Goal: Task Accomplishment & Management: Manage account settings

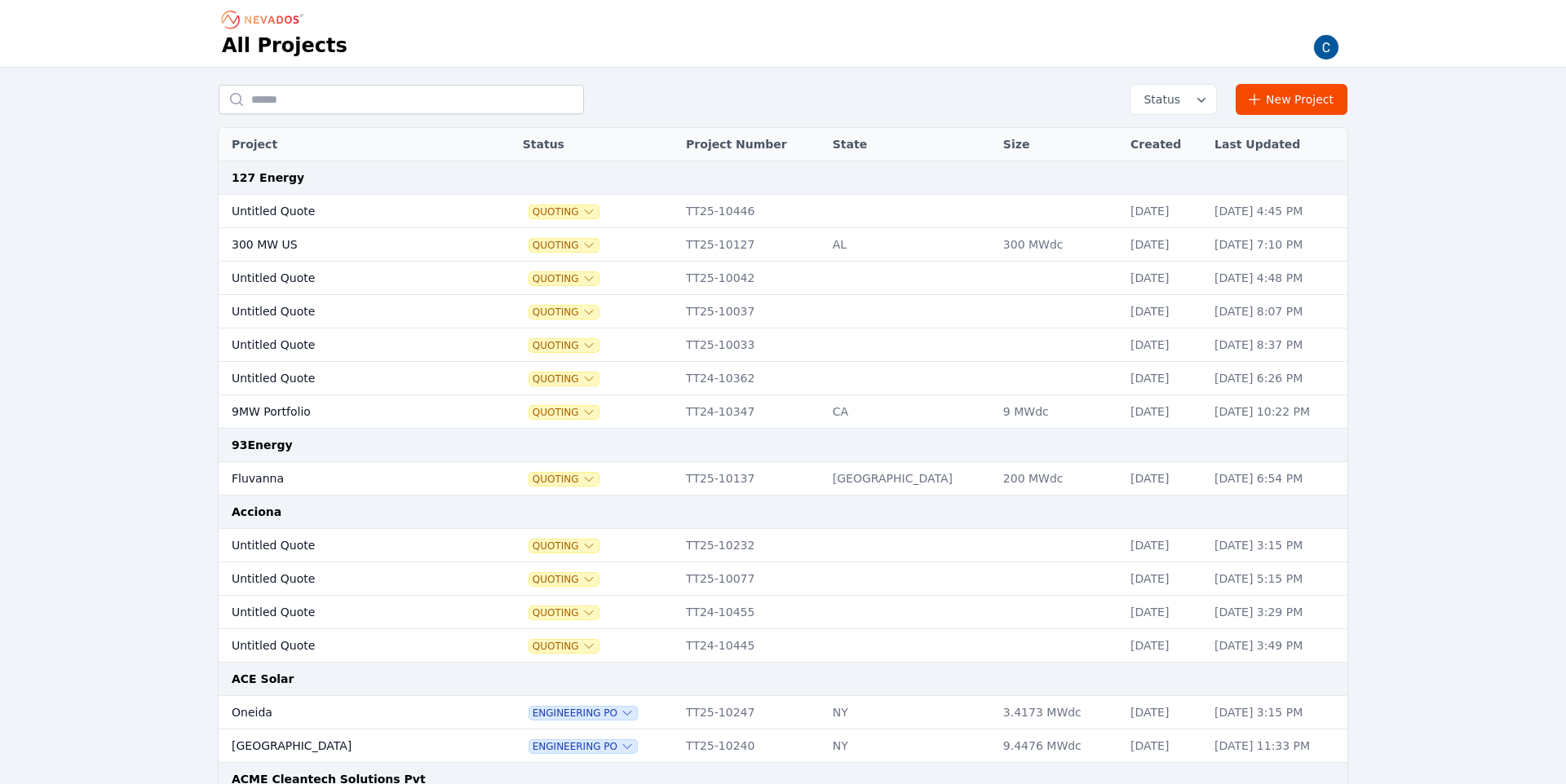
click at [1329, 51] on img "button" at bounding box center [1326, 47] width 26 height 26
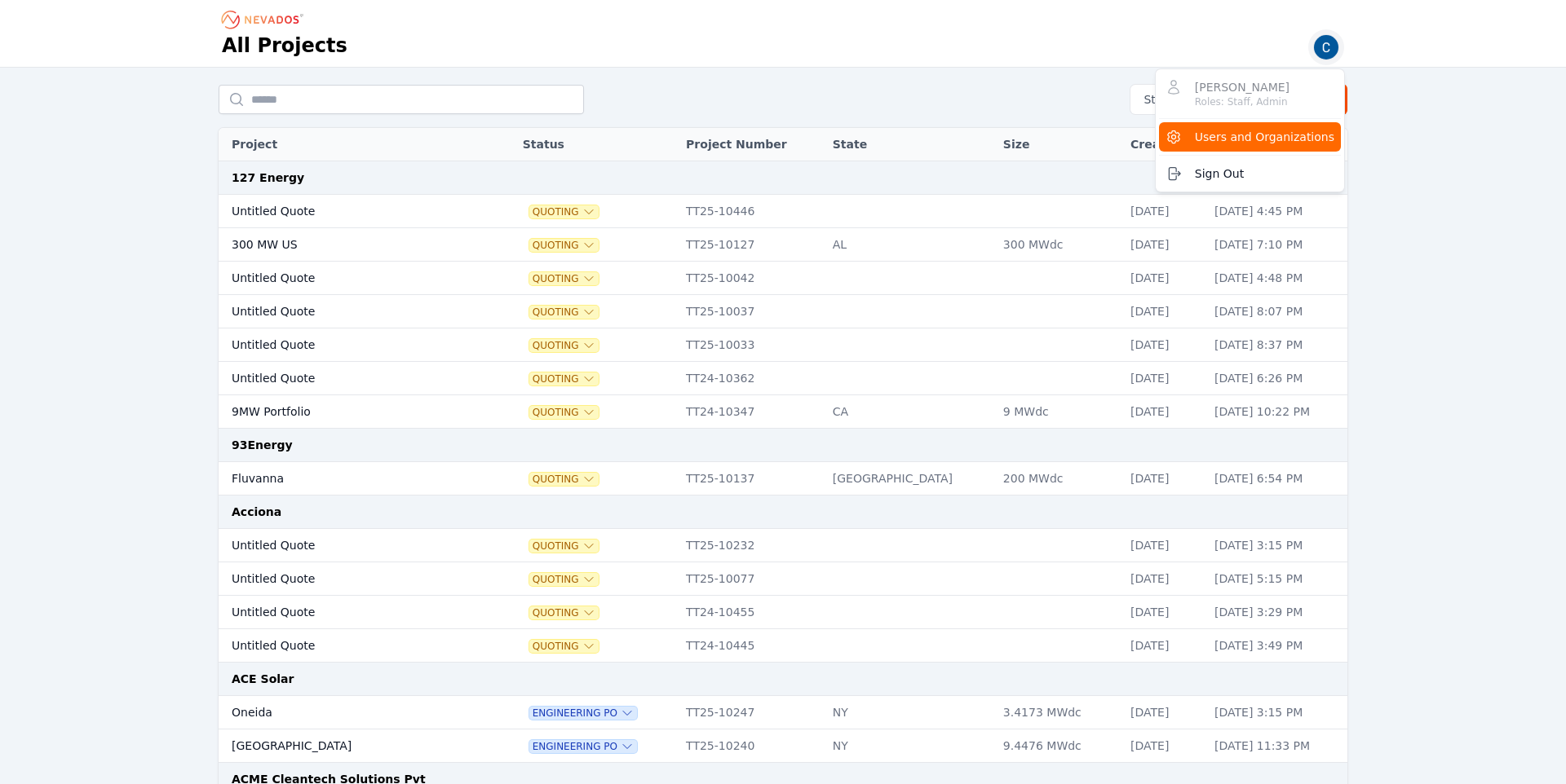
click at [1278, 137] on span "Users and Organizations" at bounding box center [1264, 136] width 140 height 16
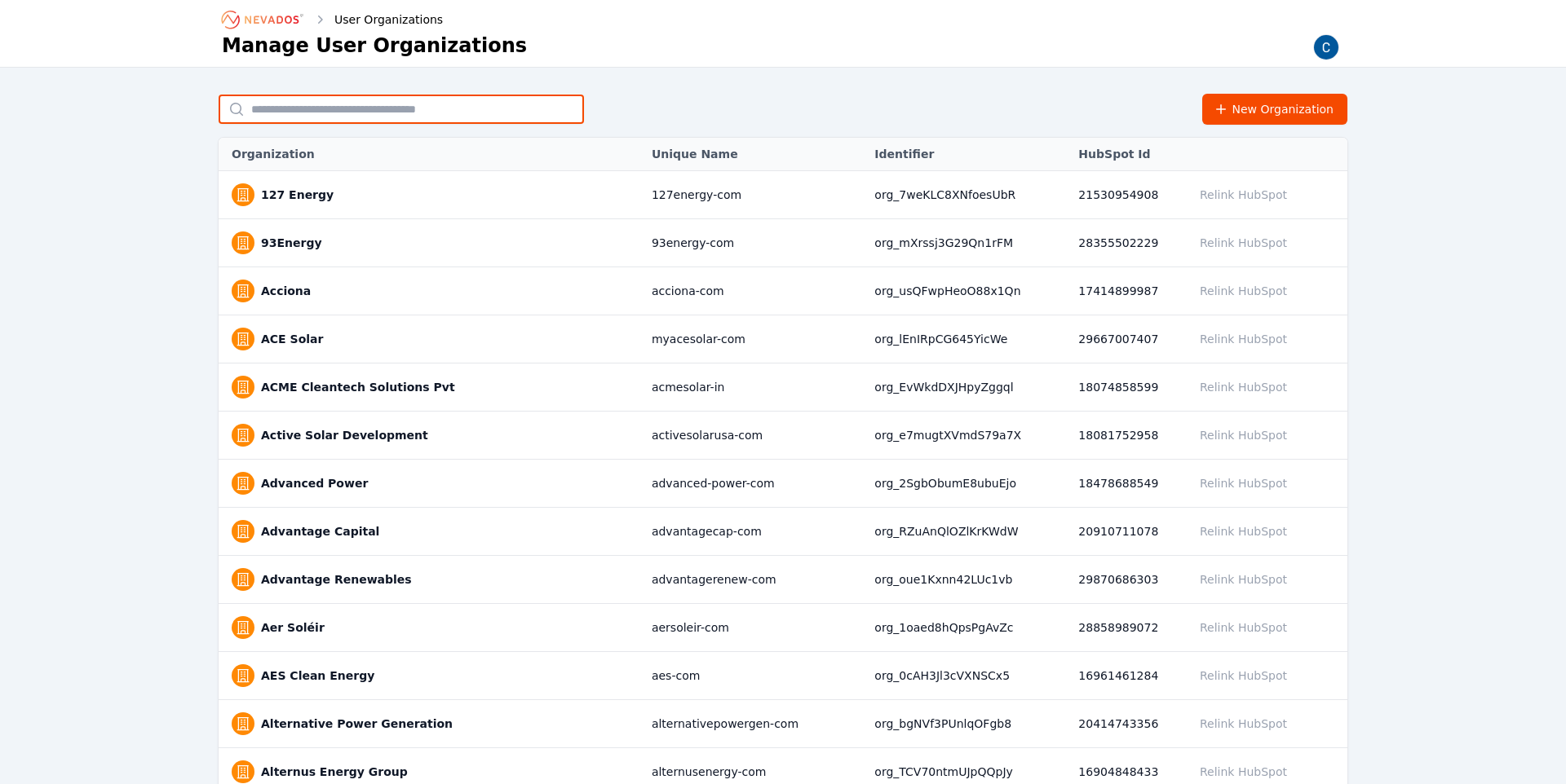
click at [375, 113] on input "text" at bounding box center [401, 109] width 366 height 29
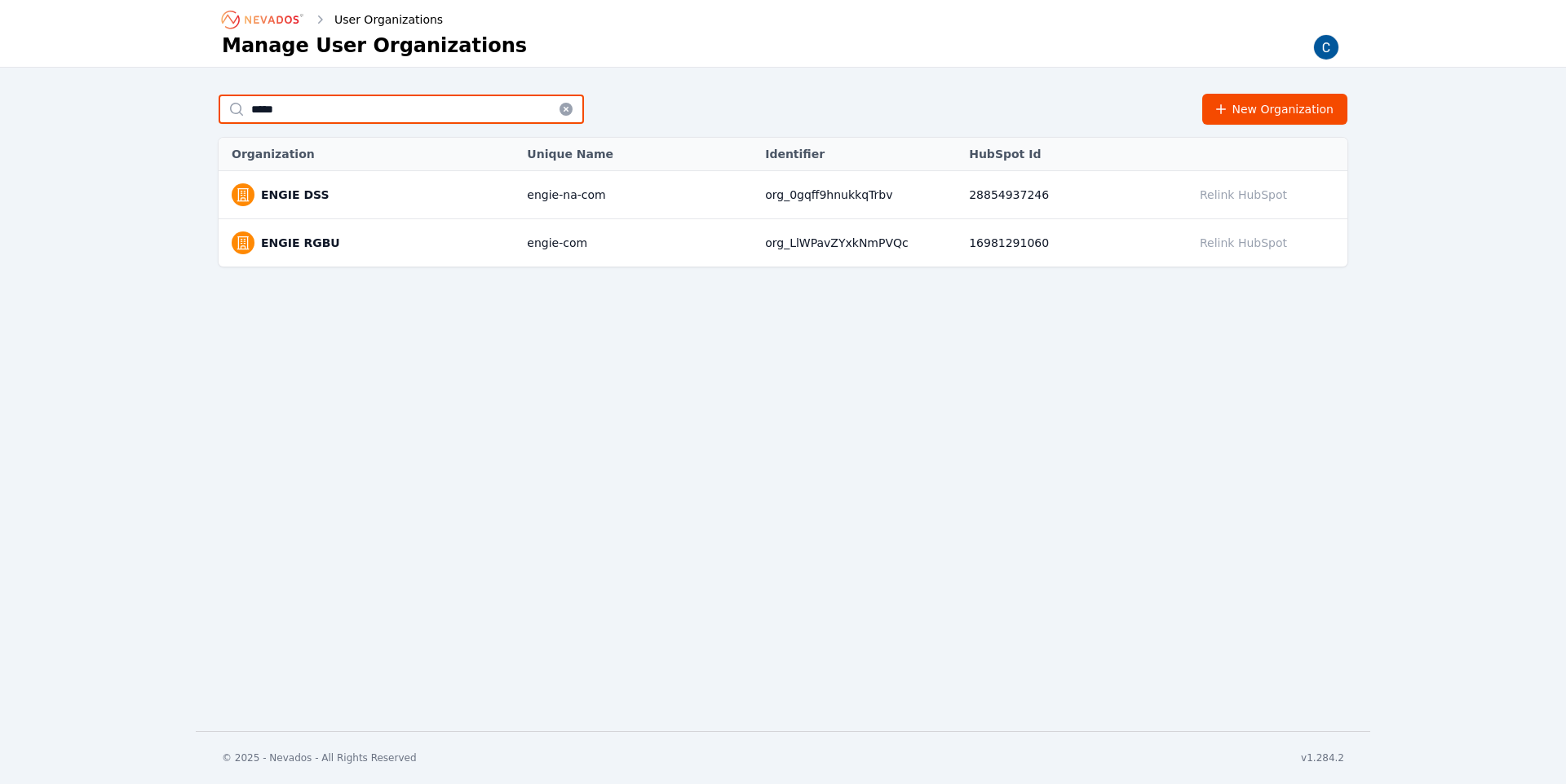
type input "*****"
click at [293, 193] on link "ENGIE DSS" at bounding box center [295, 195] width 68 height 16
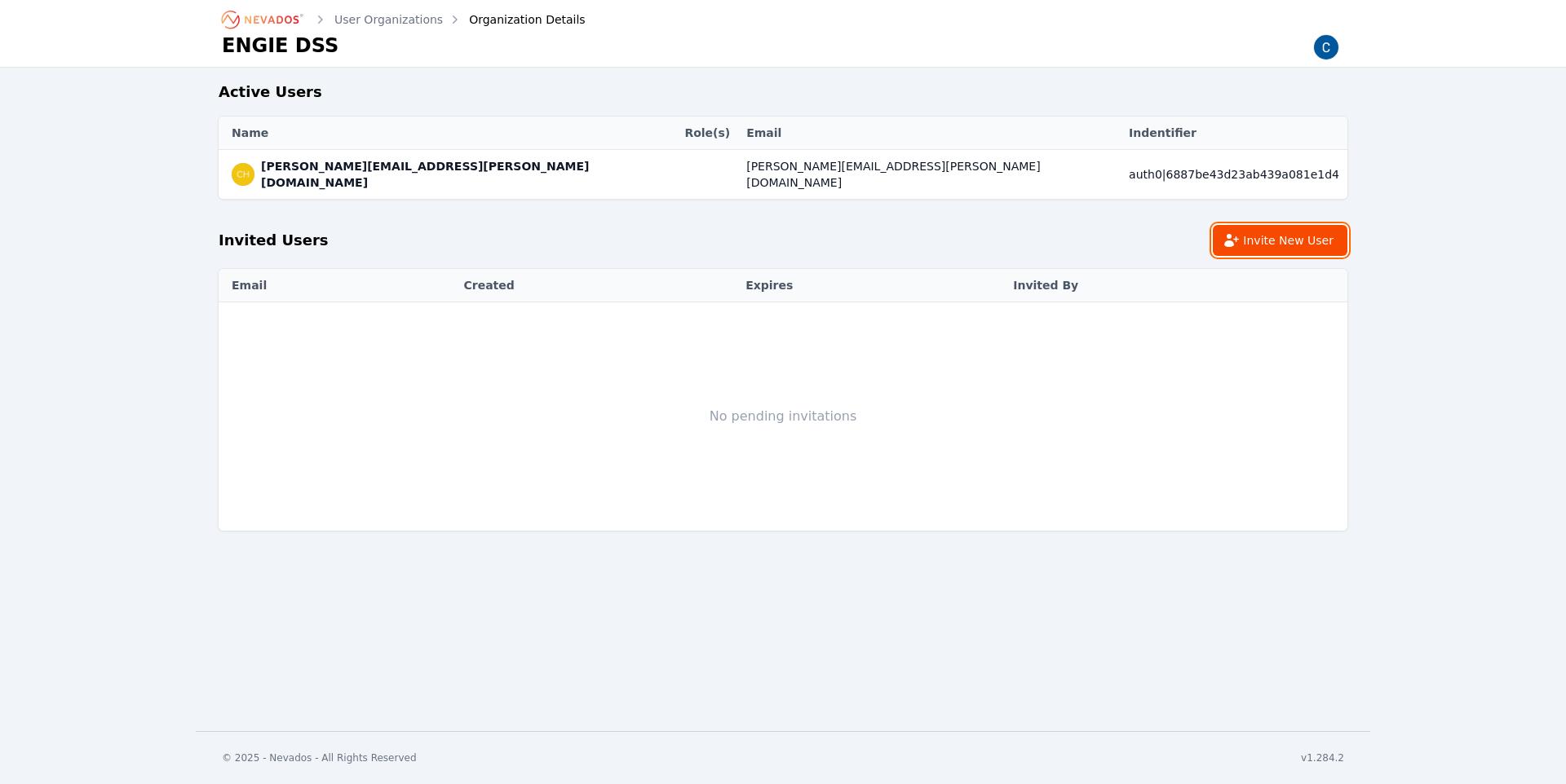
click at [1312, 236] on button "Invite New User" at bounding box center [1280, 240] width 135 height 31
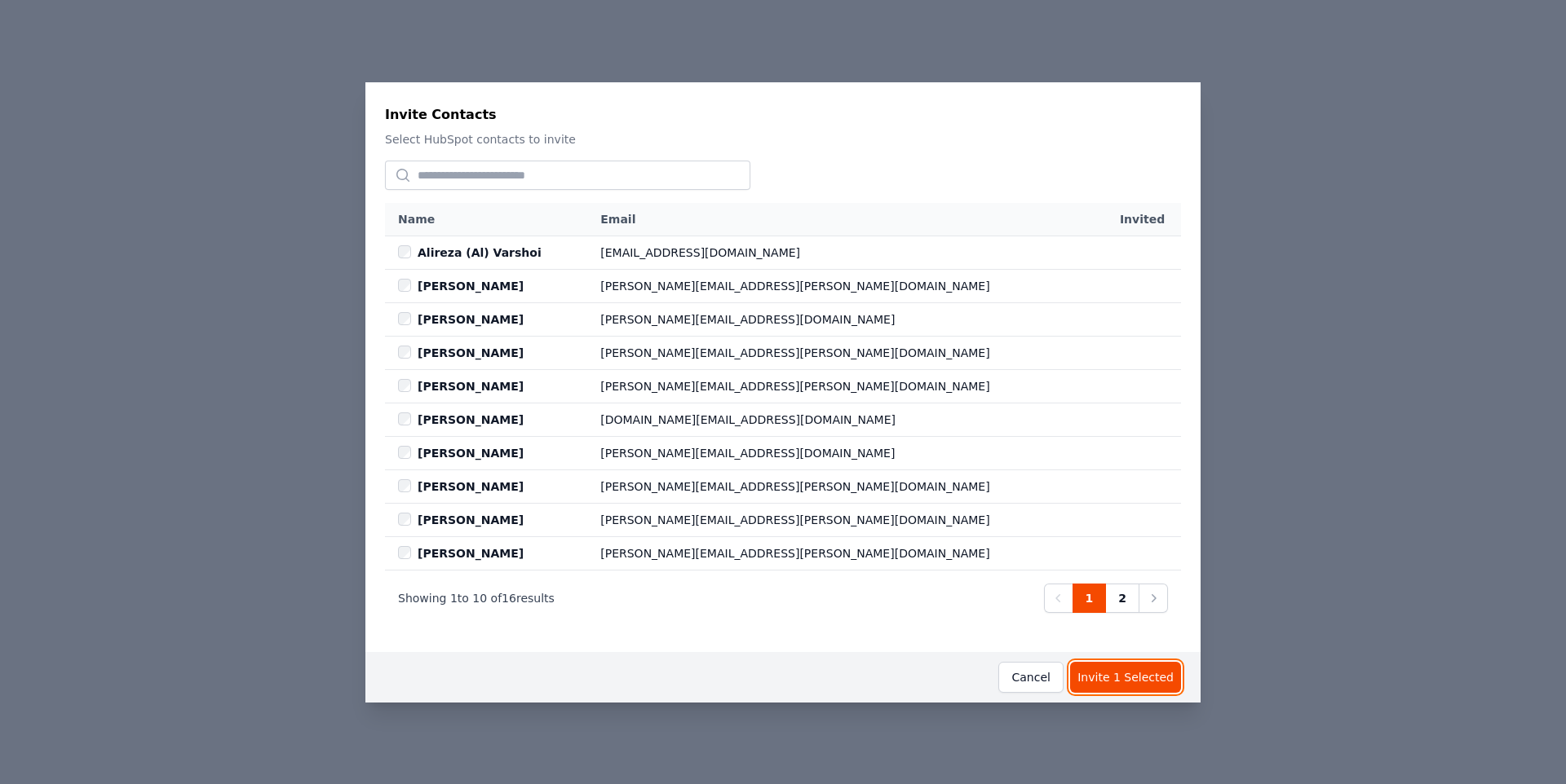
click at [1128, 675] on button "Invite 1 Selected" at bounding box center [1125, 677] width 111 height 31
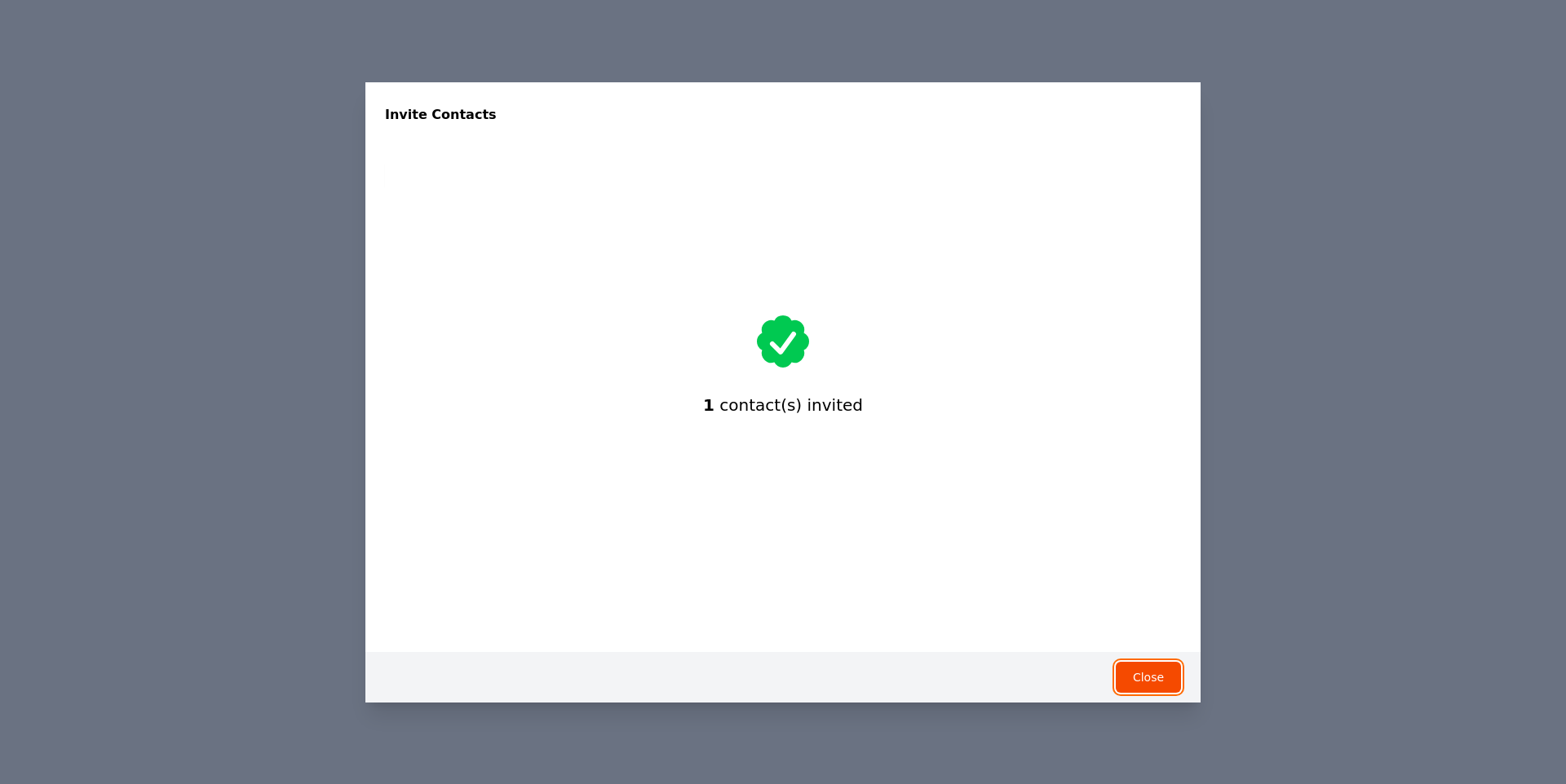
click at [1128, 675] on button "Close" at bounding box center [1147, 677] width 65 height 31
